Goal: Information Seeking & Learning: Learn about a topic

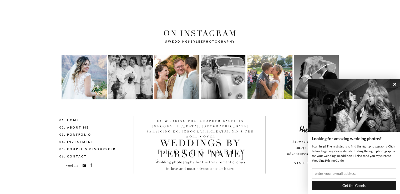
scroll to position [1886, 0]
click at [79, 135] on nav "03. Portfolio" at bounding box center [84, 135] width 51 height 6
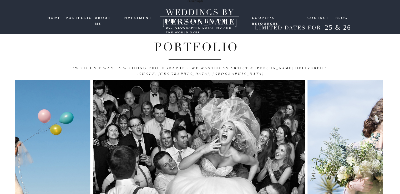
scroll to position [59, 0]
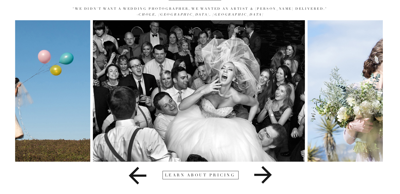
click at [267, 177] on icon at bounding box center [263, 175] width 18 height 18
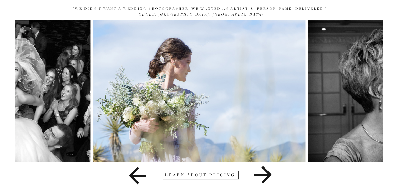
click at [267, 177] on icon at bounding box center [263, 175] width 18 height 18
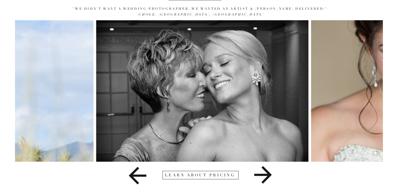
click at [267, 177] on icon at bounding box center [263, 175] width 18 height 18
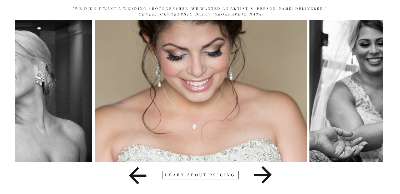
click at [267, 177] on icon at bounding box center [263, 175] width 18 height 18
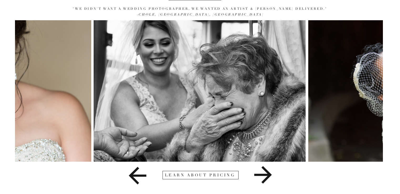
click at [267, 177] on icon at bounding box center [263, 175] width 18 height 18
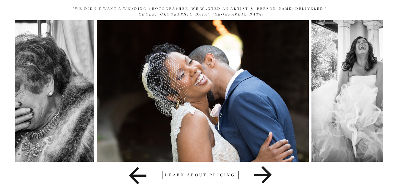
click at [267, 177] on icon at bounding box center [263, 175] width 18 height 18
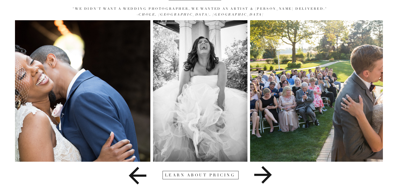
click at [267, 177] on icon at bounding box center [263, 175] width 18 height 18
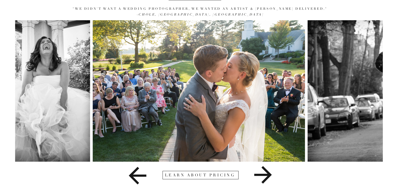
click at [267, 177] on icon at bounding box center [263, 175] width 18 height 18
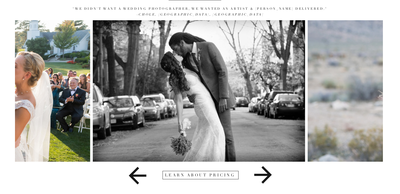
click at [267, 177] on icon at bounding box center [263, 175] width 18 height 18
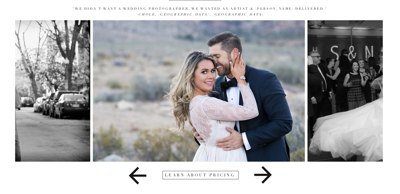
click at [267, 177] on icon at bounding box center [263, 175] width 18 height 18
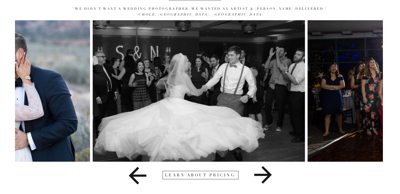
click at [267, 177] on icon at bounding box center [263, 175] width 18 height 18
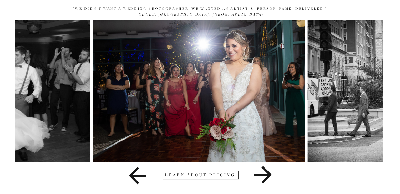
click at [267, 177] on icon at bounding box center [263, 175] width 18 height 18
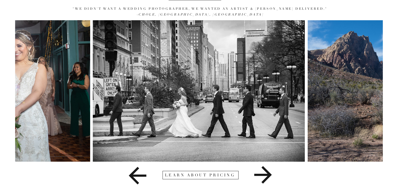
click at [267, 177] on icon at bounding box center [263, 175] width 18 height 18
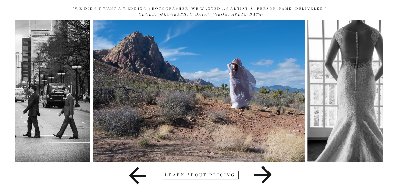
click at [267, 177] on icon at bounding box center [263, 175] width 18 height 18
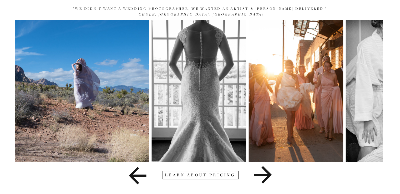
click at [267, 177] on icon at bounding box center [263, 175] width 18 height 18
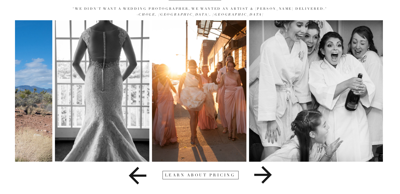
click at [267, 177] on icon at bounding box center [263, 175] width 18 height 18
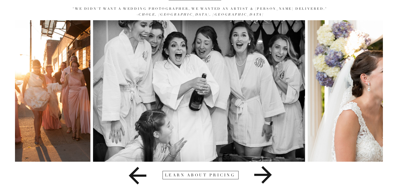
click at [267, 177] on icon at bounding box center [263, 175] width 18 height 18
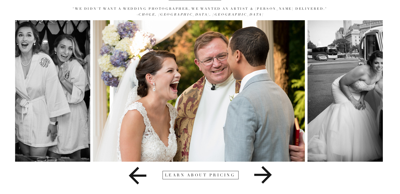
click at [267, 177] on icon at bounding box center [263, 175] width 18 height 18
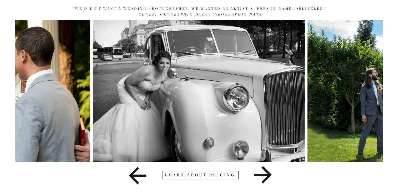
click at [267, 177] on icon at bounding box center [263, 175] width 18 height 18
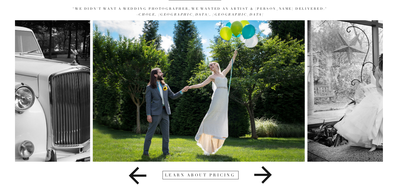
click at [267, 177] on icon at bounding box center [263, 175] width 18 height 18
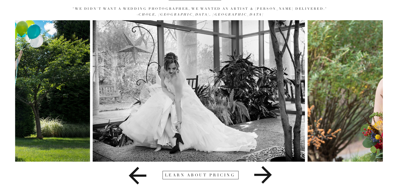
click at [267, 177] on icon at bounding box center [263, 175] width 18 height 18
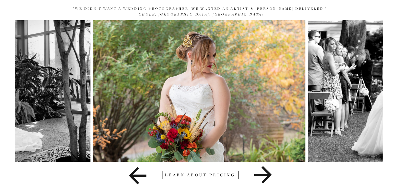
click at [267, 177] on icon at bounding box center [263, 175] width 18 height 18
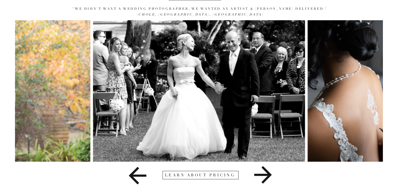
click at [267, 177] on icon at bounding box center [263, 175] width 18 height 18
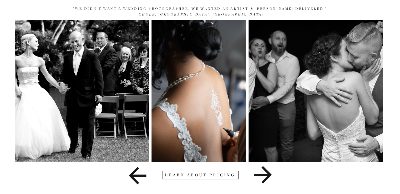
click at [267, 177] on icon at bounding box center [263, 175] width 18 height 18
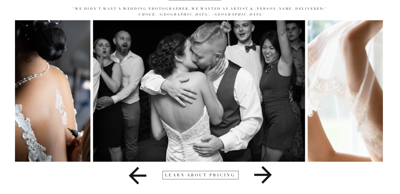
click at [267, 177] on icon at bounding box center [263, 175] width 18 height 18
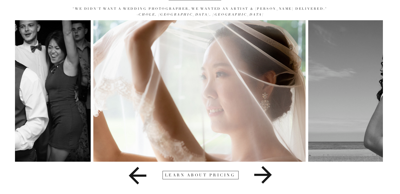
click at [267, 177] on icon at bounding box center [263, 175] width 18 height 18
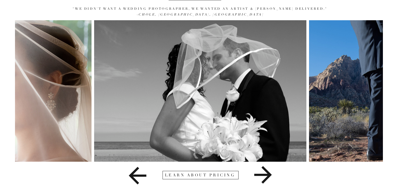
click at [267, 177] on icon at bounding box center [263, 175] width 18 height 18
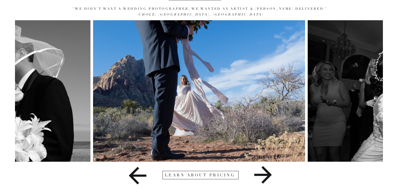
click at [267, 177] on icon at bounding box center [263, 175] width 18 height 18
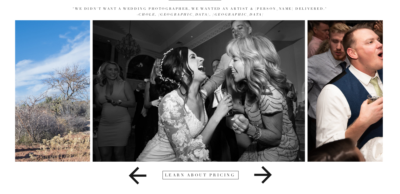
click at [267, 177] on icon at bounding box center [263, 175] width 18 height 18
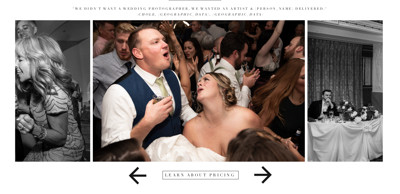
click at [267, 177] on icon at bounding box center [263, 175] width 18 height 18
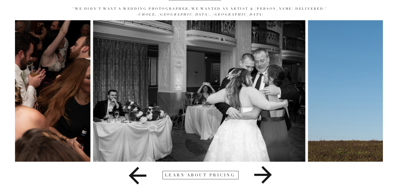
click at [267, 177] on icon at bounding box center [263, 175] width 18 height 18
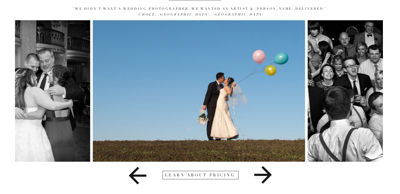
click at [267, 177] on icon at bounding box center [263, 175] width 18 height 18
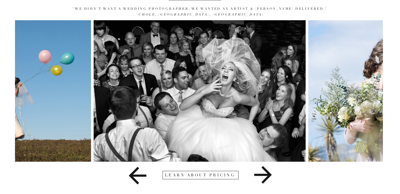
click at [267, 177] on icon at bounding box center [263, 175] width 18 height 18
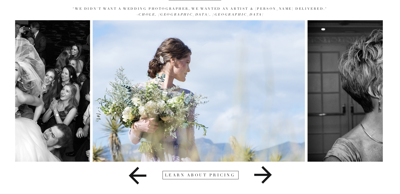
click at [267, 177] on icon at bounding box center [263, 175] width 18 height 18
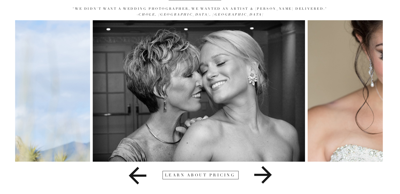
scroll to position [0, 0]
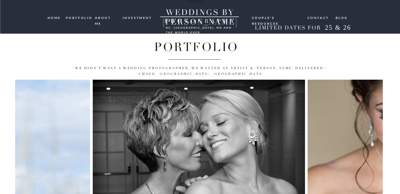
click at [108, 18] on nav "ABOUT ME" at bounding box center [107, 17] width 24 height 5
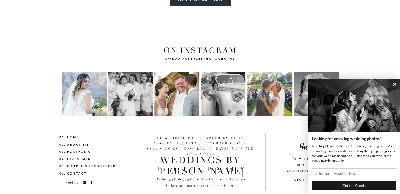
scroll to position [1886, 0]
